Goal: Use online tool/utility: Utilize a website feature to perform a specific function

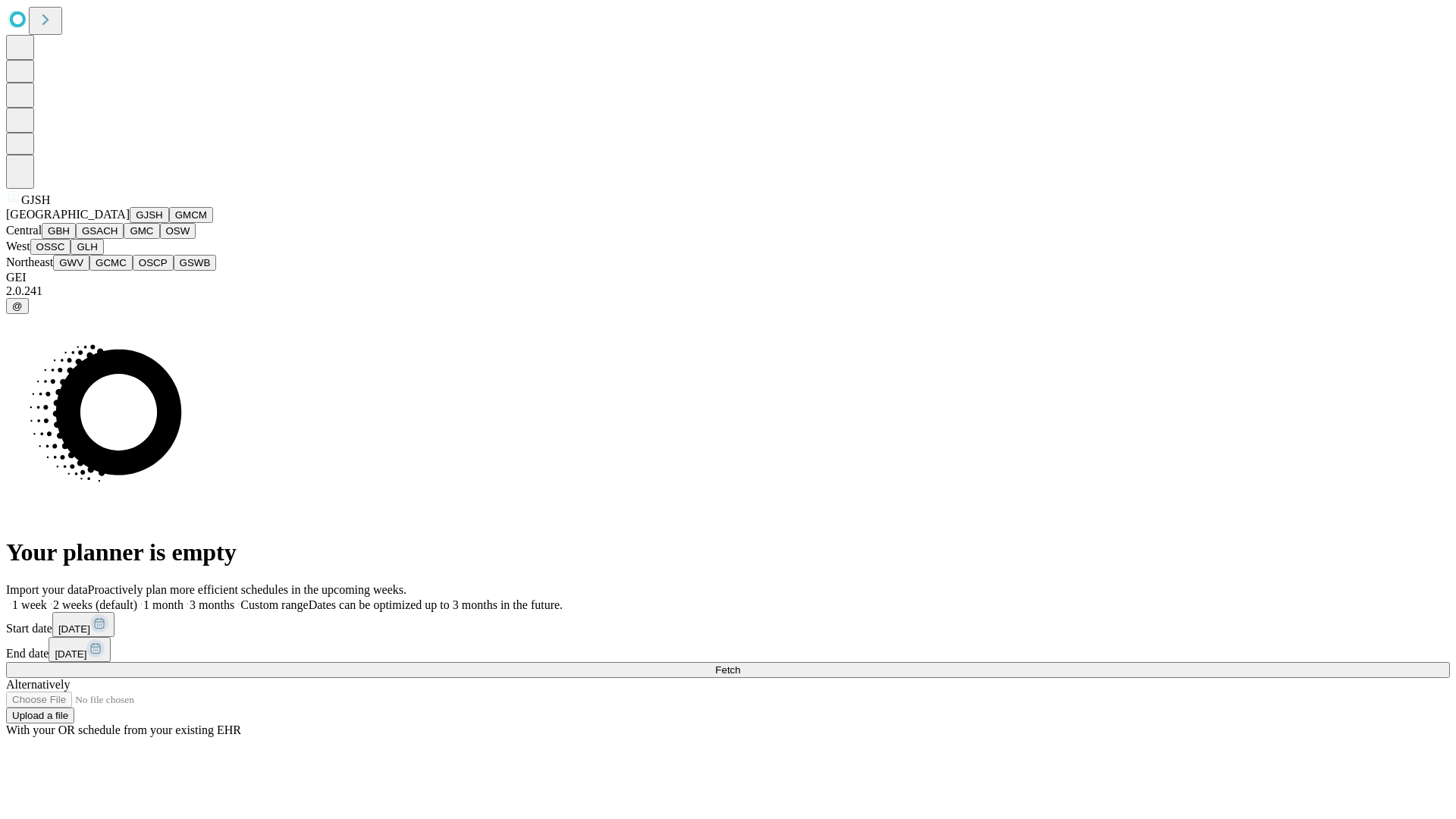
click at [130, 223] on button "GJSH" at bounding box center [150, 215] width 40 height 16
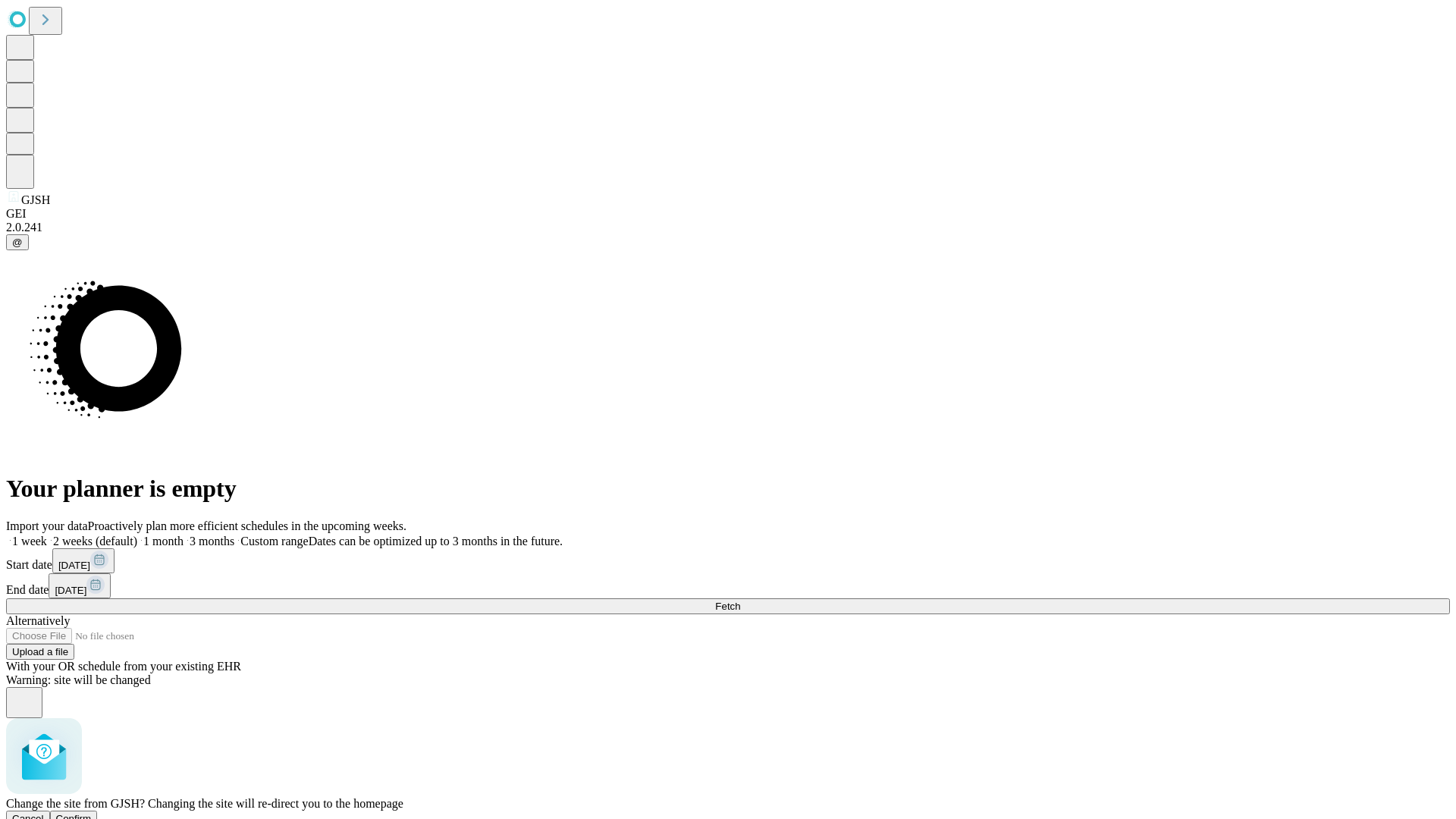
click at [92, 813] on span "Confirm" at bounding box center [73, 818] width 35 height 11
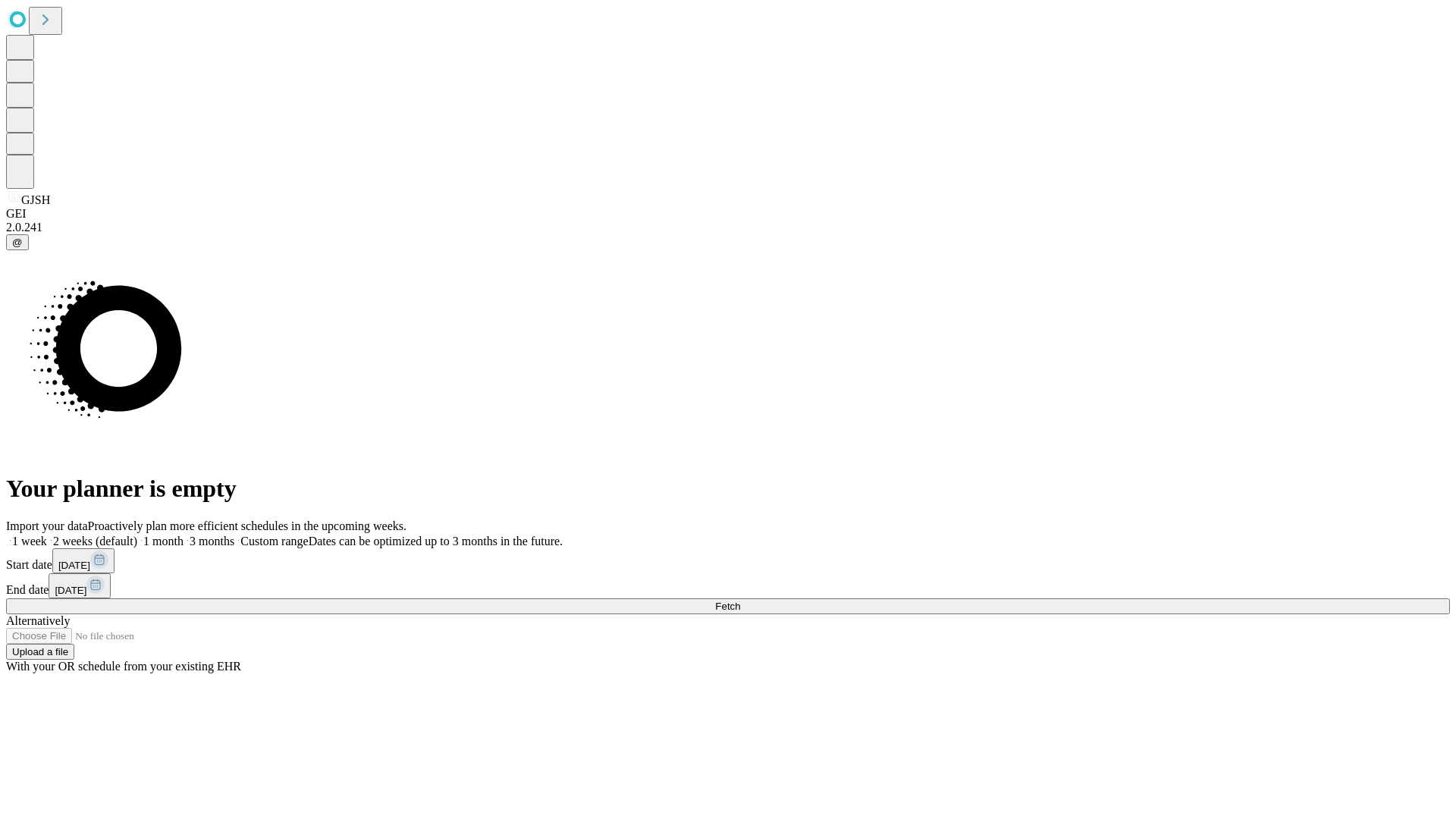
click at [137, 535] on label "2 weeks (default)" at bounding box center [92, 541] width 90 height 13
click at [740, 601] on span "Fetch" at bounding box center [727, 606] width 25 height 11
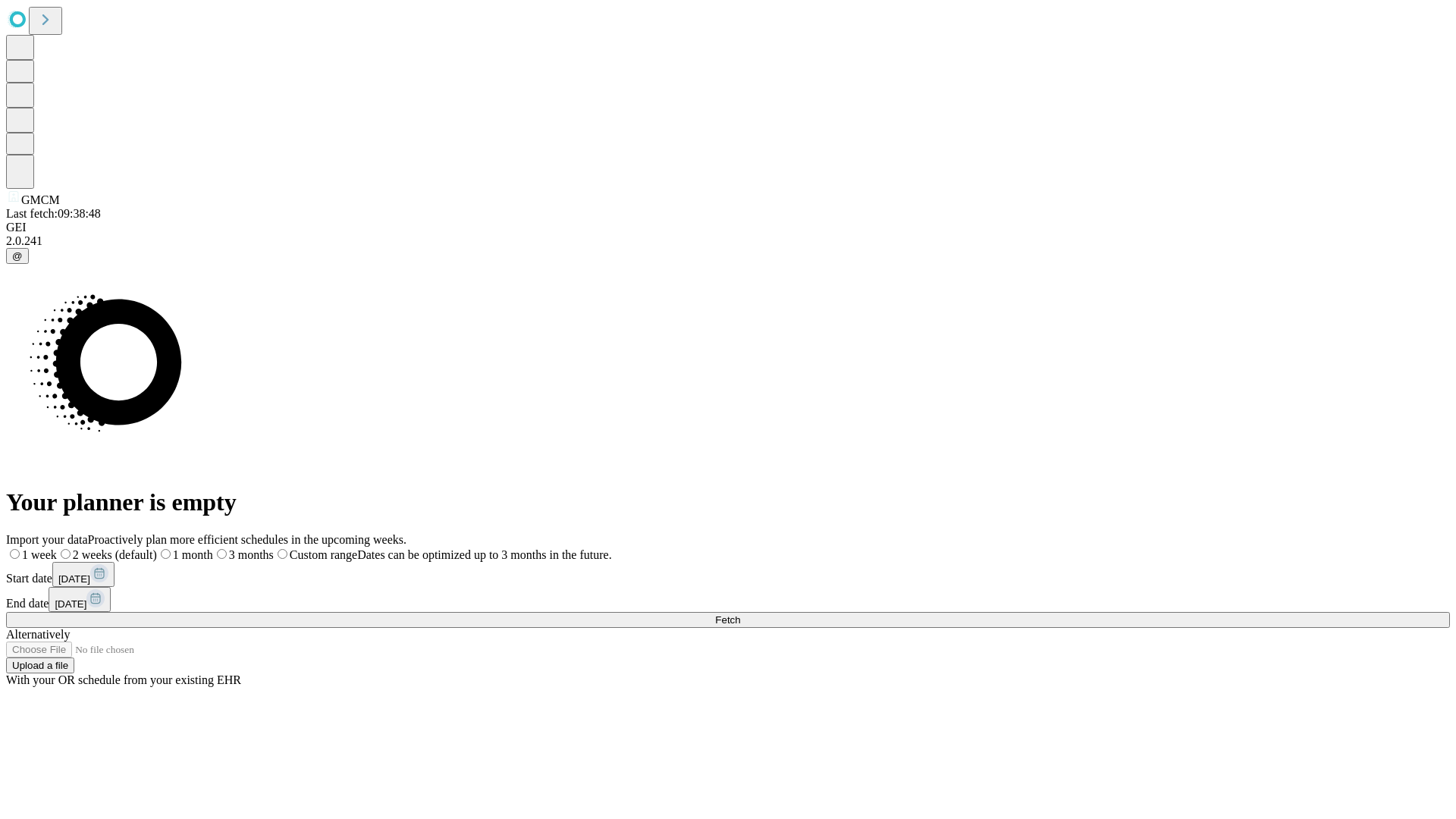
click at [157, 548] on label "2 weeks (default)" at bounding box center [107, 554] width 100 height 13
click at [740, 615] on span "Fetch" at bounding box center [727, 620] width 25 height 11
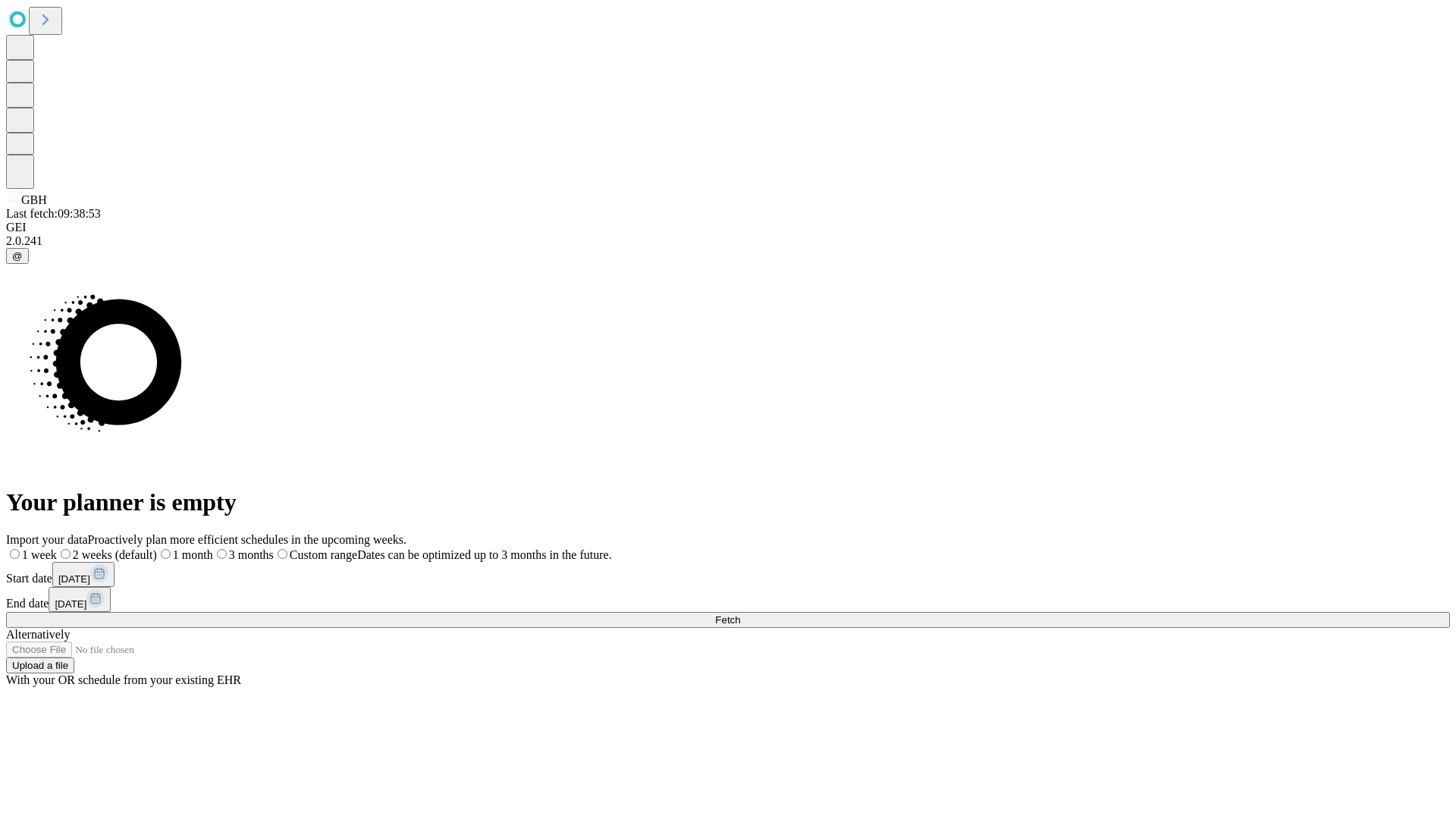
click at [157, 548] on label "2 weeks (default)" at bounding box center [107, 554] width 100 height 13
click at [740, 615] on span "Fetch" at bounding box center [727, 620] width 25 height 11
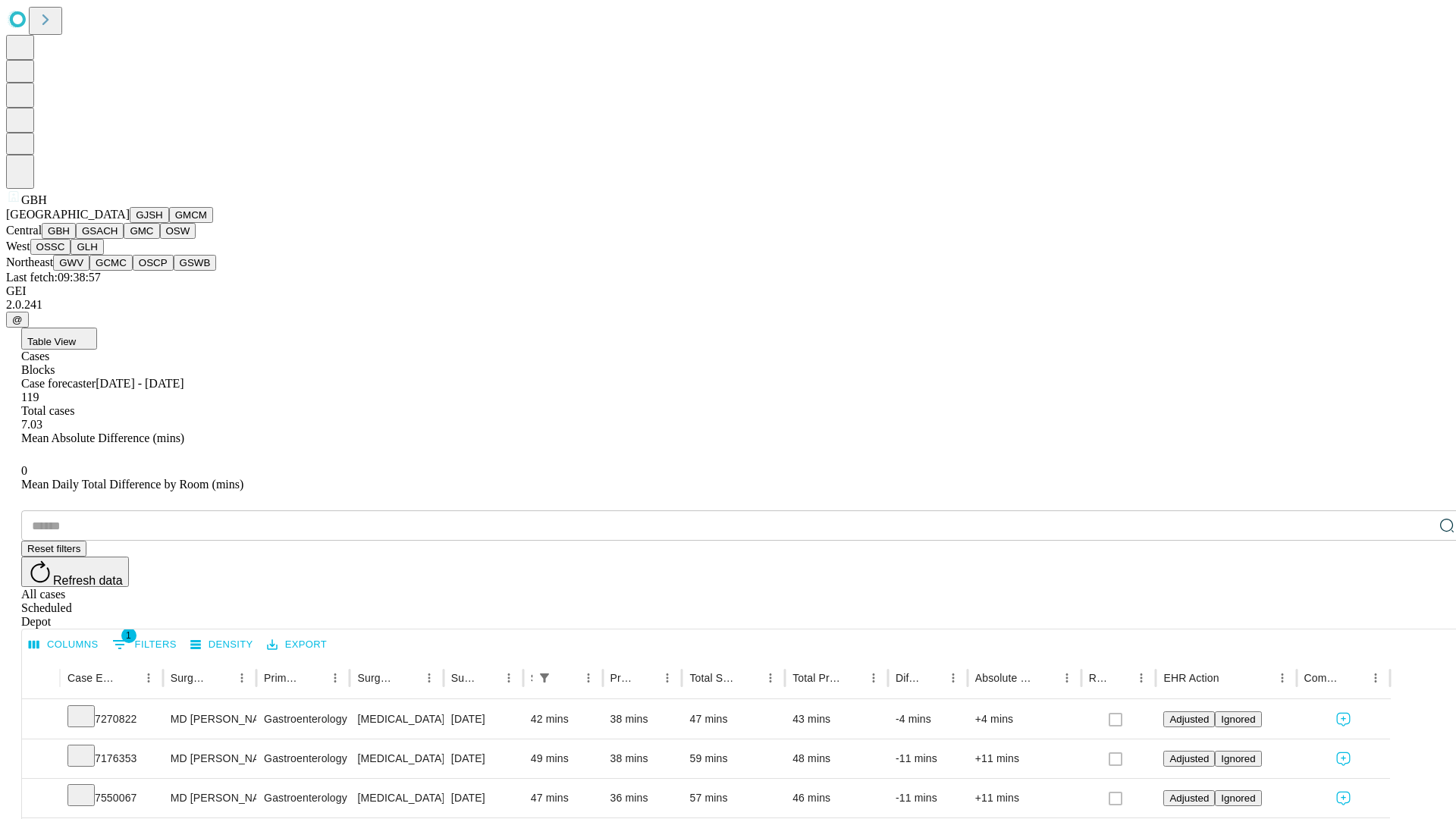
click at [118, 239] on button "GSACH" at bounding box center [99, 231] width 48 height 16
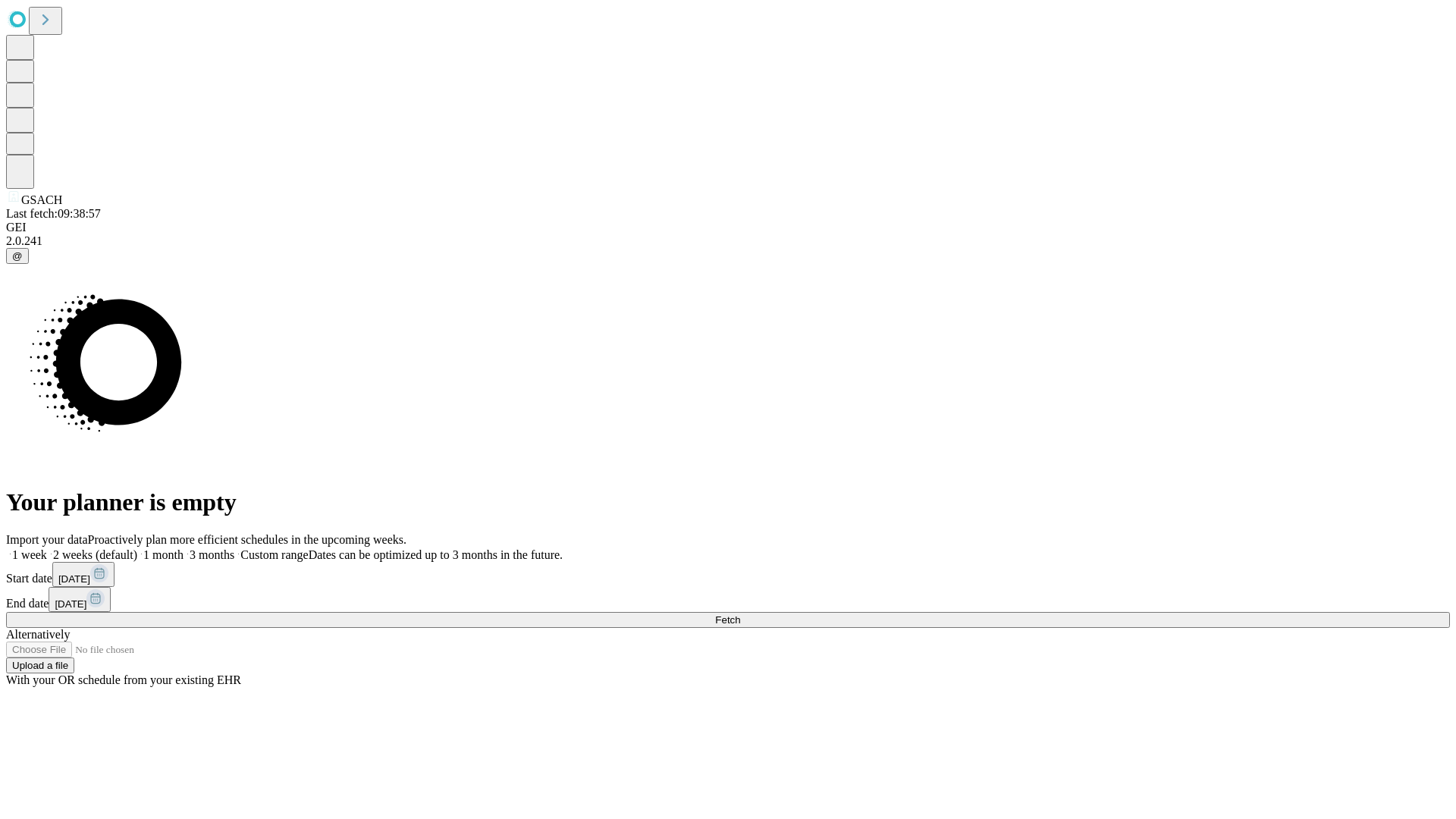
click at [740, 615] on span "Fetch" at bounding box center [727, 620] width 25 height 11
click at [137, 548] on label "2 weeks (default)" at bounding box center [92, 554] width 90 height 13
click at [740, 615] on span "Fetch" at bounding box center [727, 620] width 25 height 11
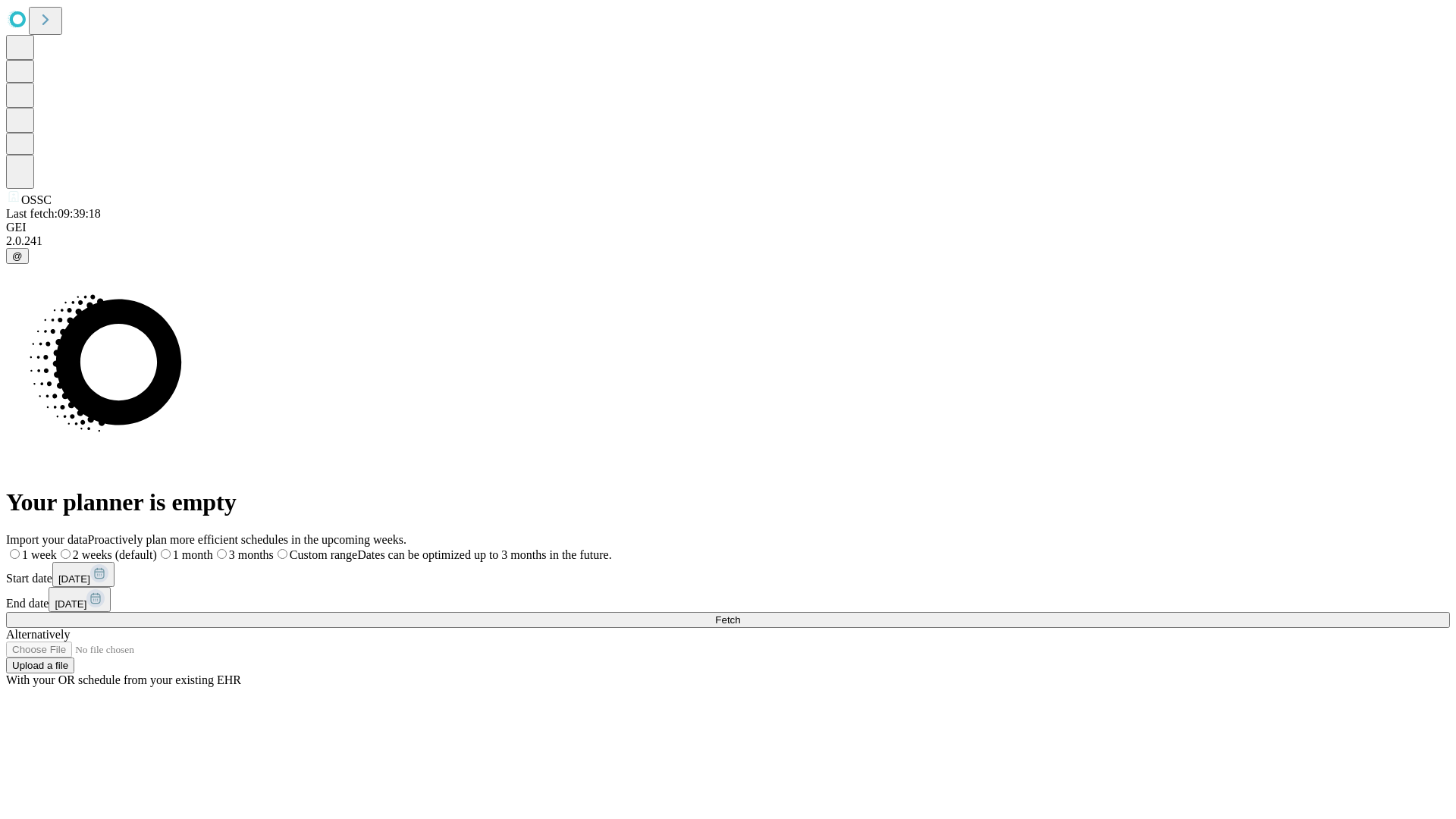
click at [157, 548] on label "2 weeks (default)" at bounding box center [107, 554] width 100 height 13
click at [740, 615] on span "Fetch" at bounding box center [727, 620] width 25 height 11
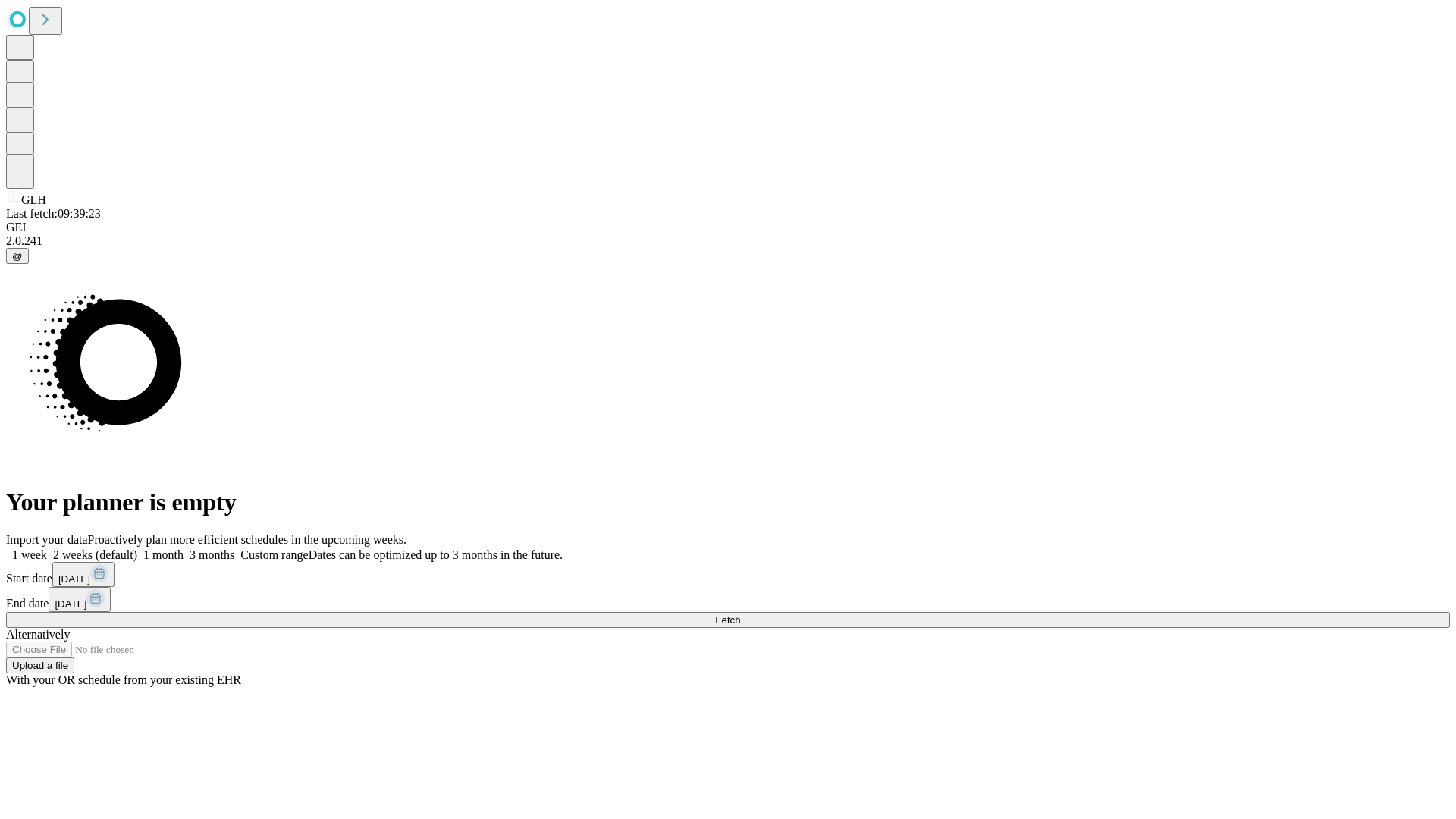
click at [137, 548] on label "2 weeks (default)" at bounding box center [92, 554] width 90 height 13
click at [740, 615] on span "Fetch" at bounding box center [727, 620] width 25 height 11
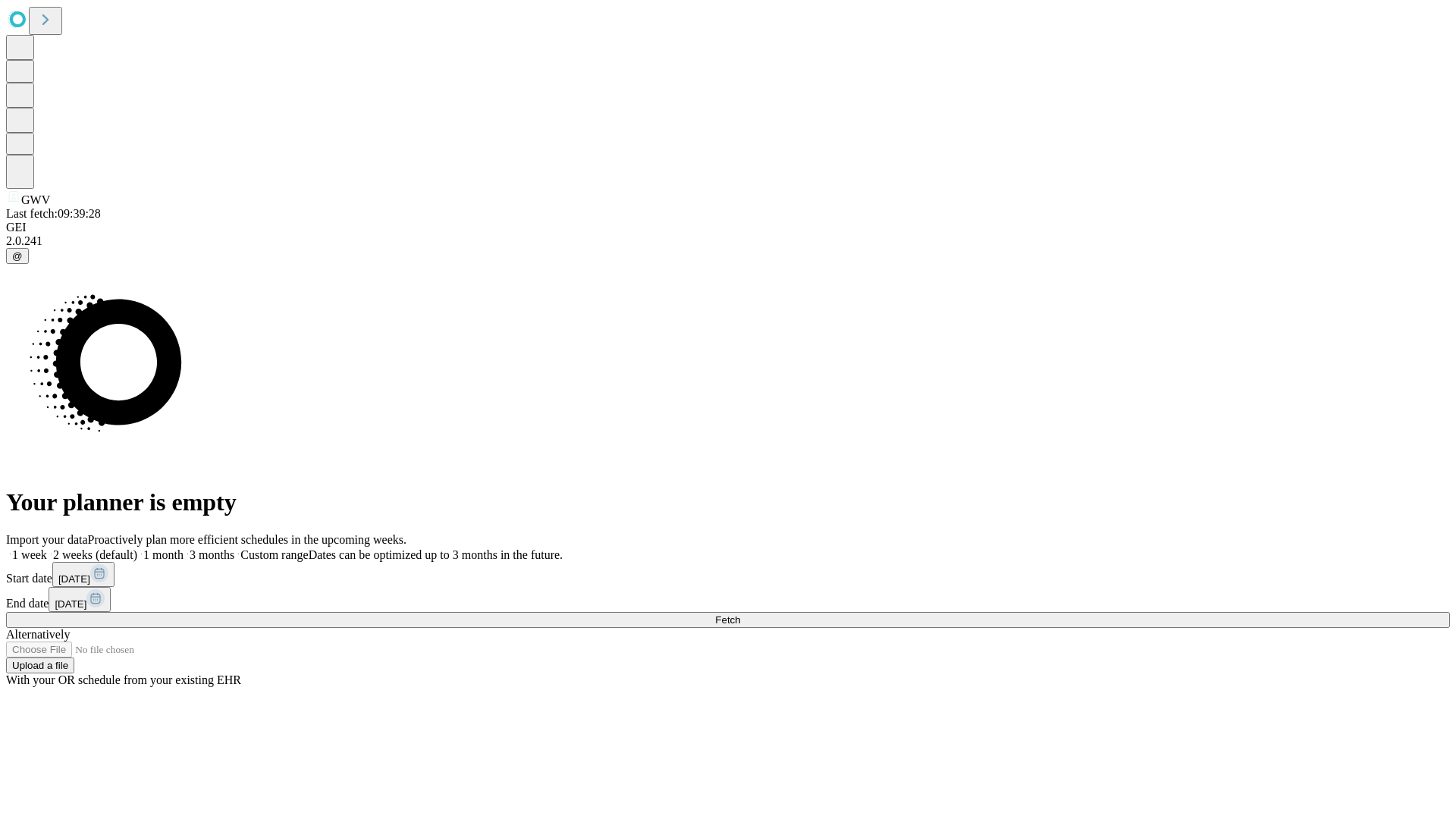
click at [137, 548] on label "2 weeks (default)" at bounding box center [92, 554] width 90 height 13
click at [740, 615] on span "Fetch" at bounding box center [727, 620] width 25 height 11
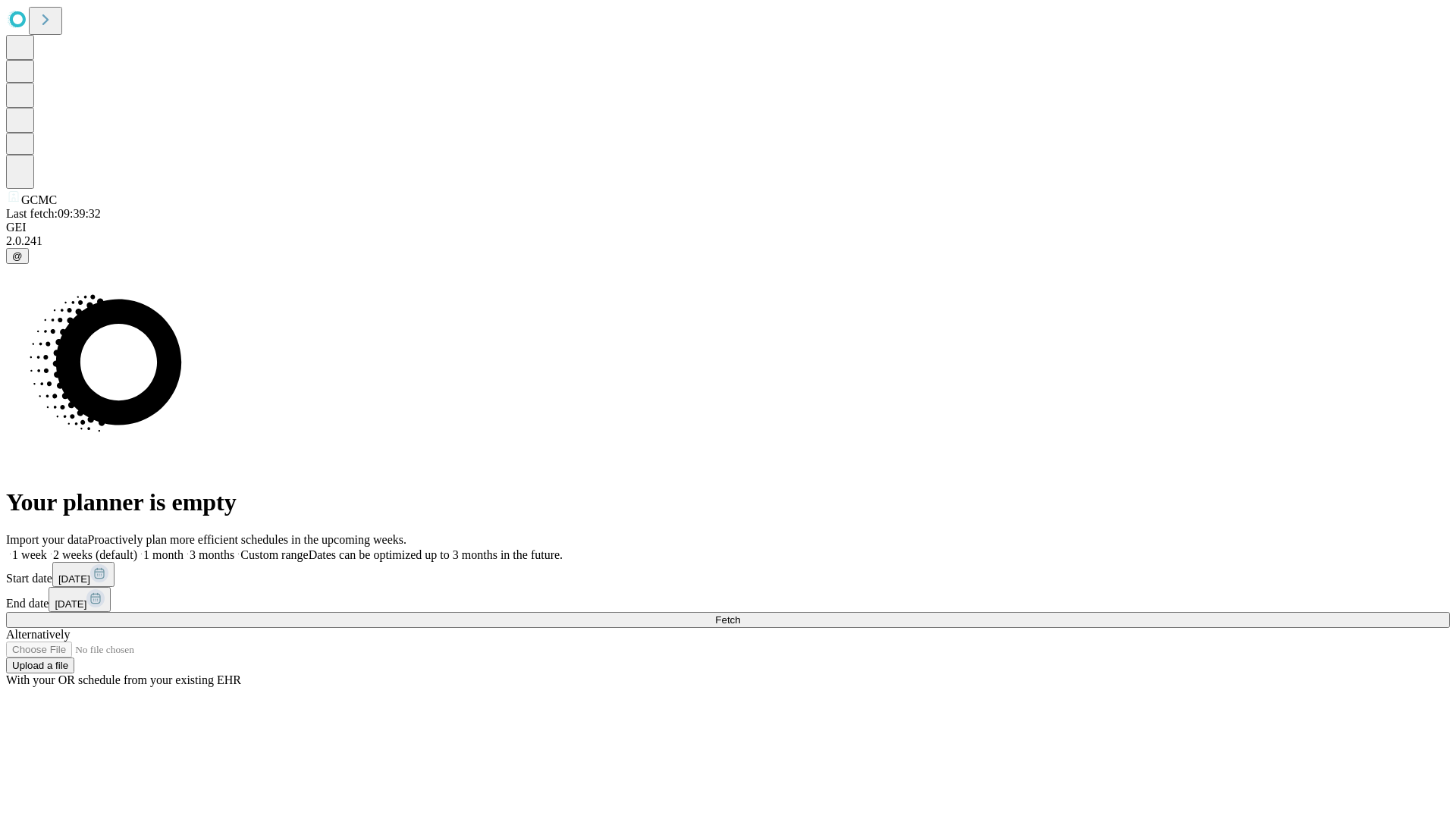
click at [137, 548] on label "2 weeks (default)" at bounding box center [92, 554] width 90 height 13
click at [740, 615] on span "Fetch" at bounding box center [727, 620] width 25 height 11
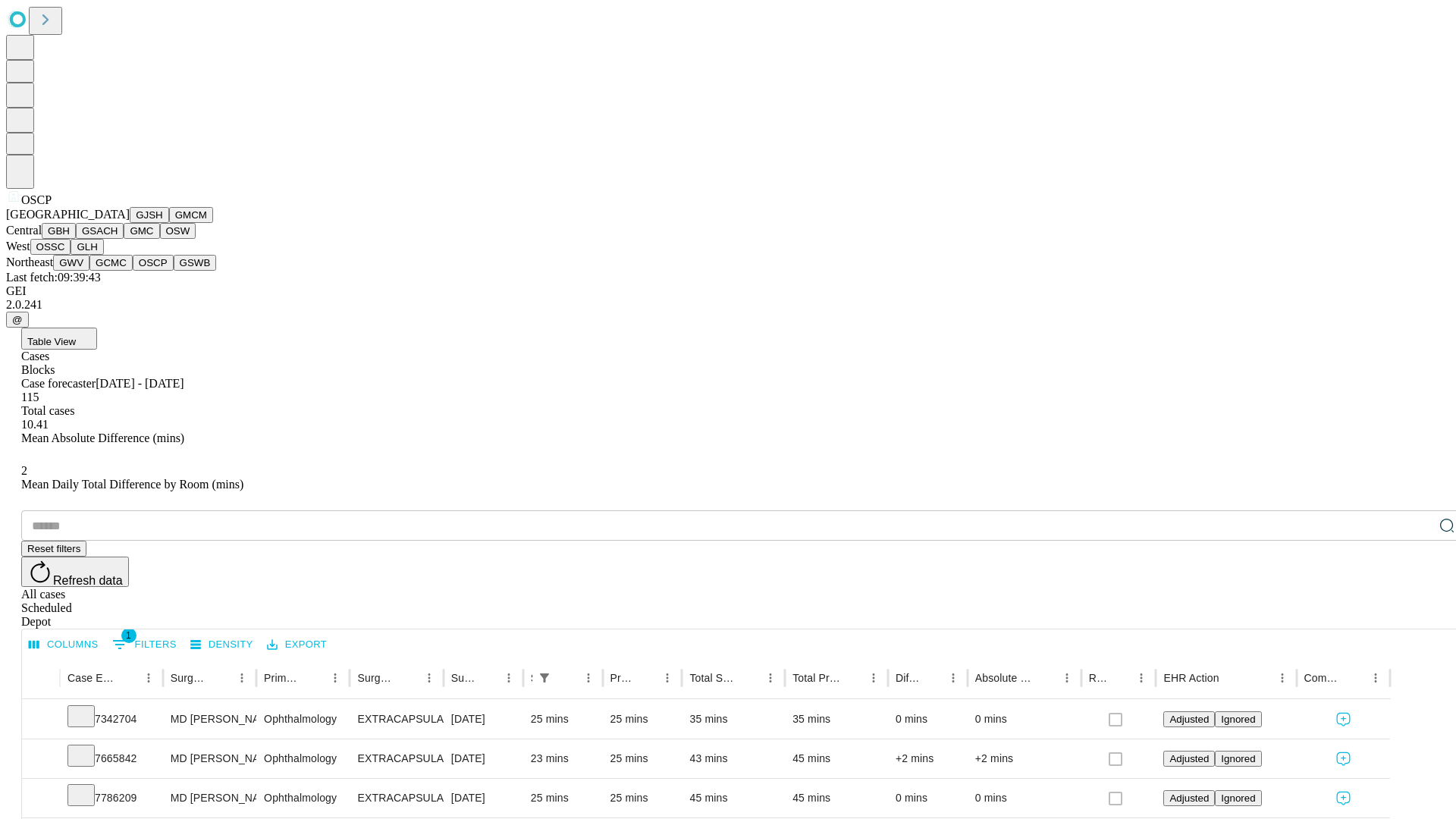
click at [174, 271] on button "GSWB" at bounding box center [195, 263] width 43 height 16
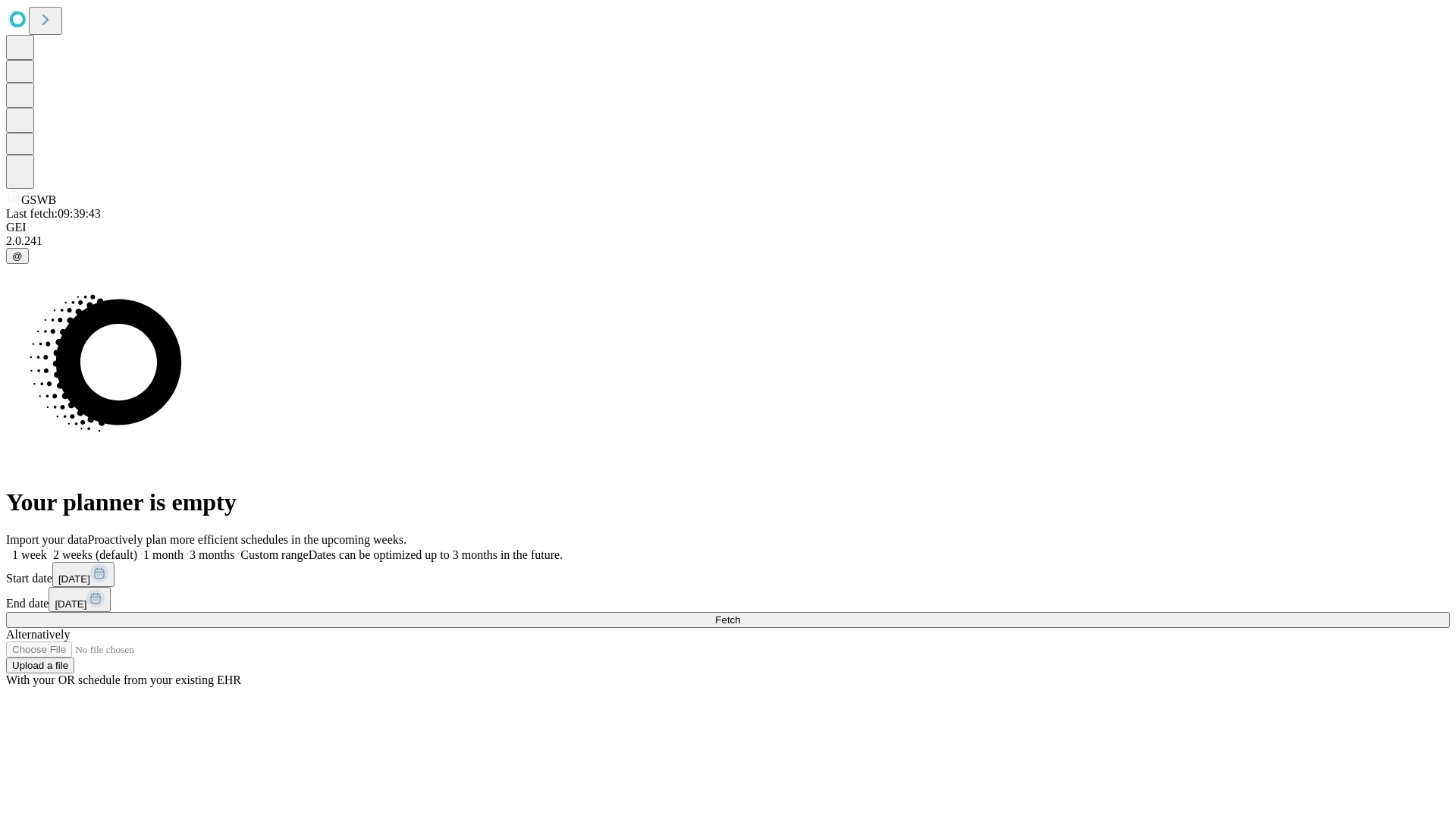
click at [137, 548] on label "2 weeks (default)" at bounding box center [92, 554] width 90 height 13
click at [740, 615] on span "Fetch" at bounding box center [727, 620] width 25 height 11
